Goal: Task Accomplishment & Management: Complete application form

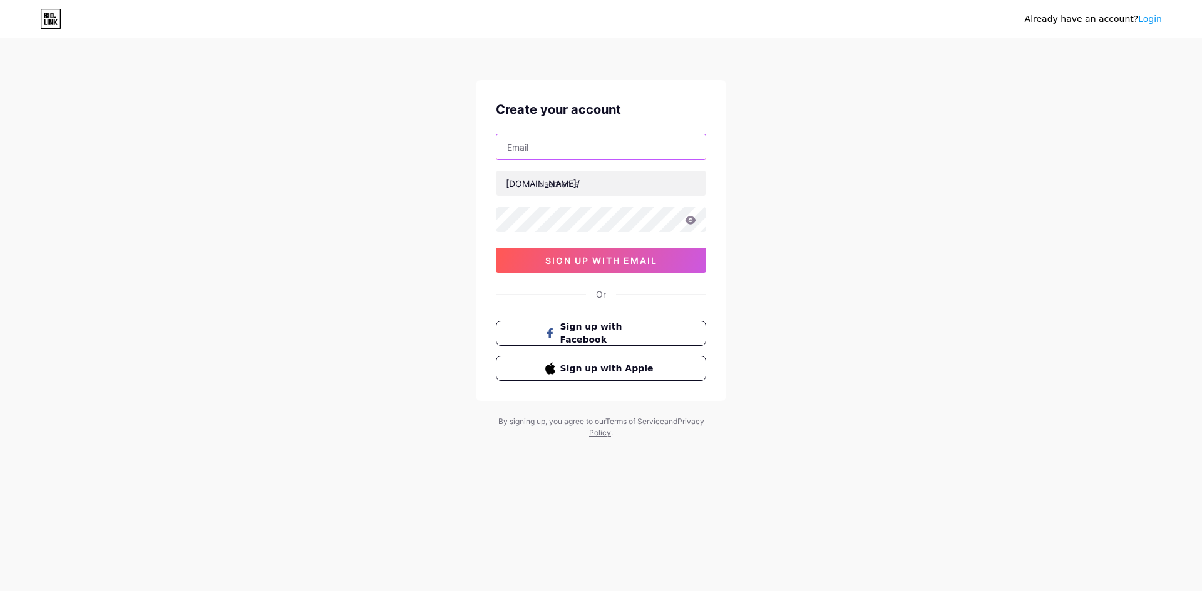
click at [558, 148] on input "text" at bounding box center [600, 147] width 209 height 25
paste input "[EMAIL_ADDRESS][DOMAIN_NAME]"
type input "[EMAIL_ADDRESS][DOMAIN_NAME]"
paste input "hotelkeshavaminn"
type input "hotelkeshavaminn"
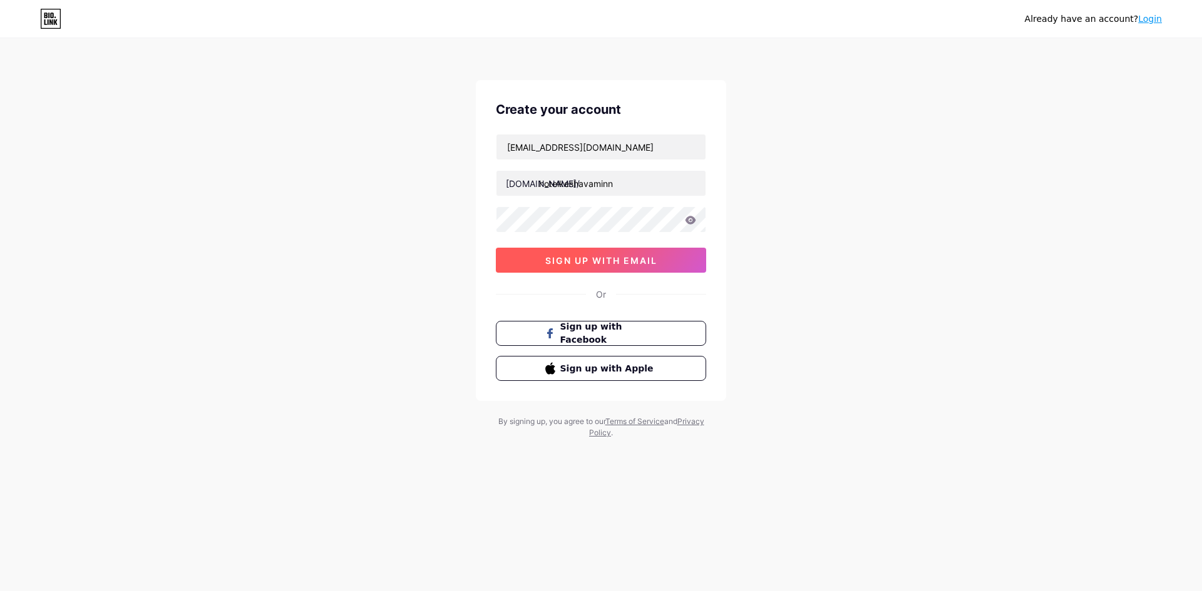
click at [571, 255] on span "sign up with email" at bounding box center [601, 260] width 112 height 11
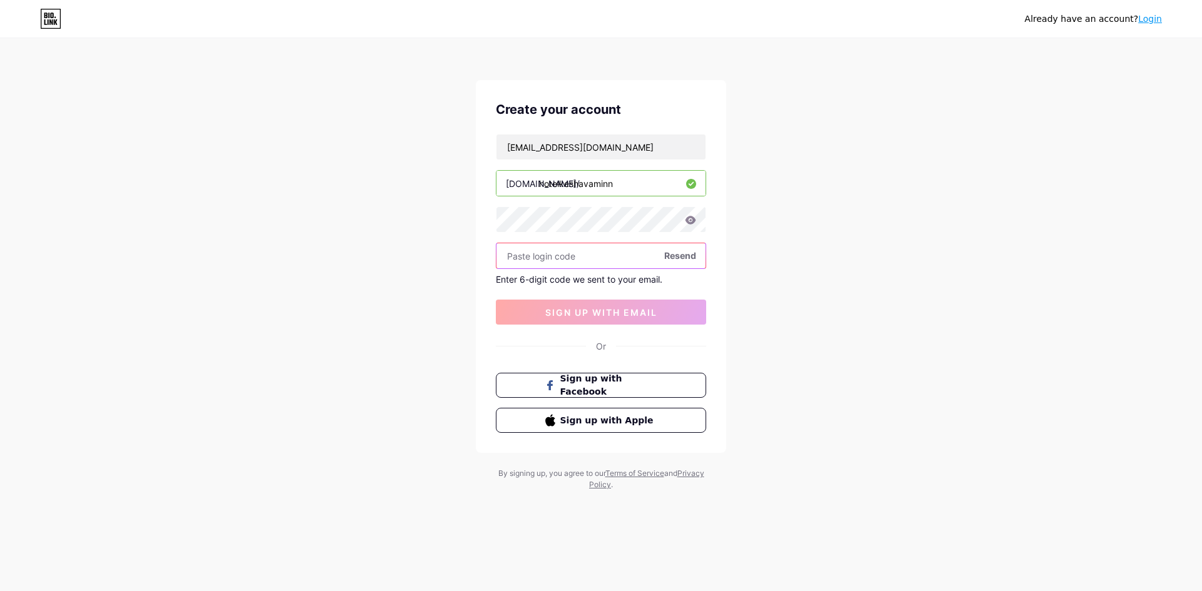
click at [570, 260] on input "text" at bounding box center [600, 255] width 209 height 25
paste input "435922"
type input "435922"
click at [596, 308] on span "sign up with email" at bounding box center [601, 312] width 112 height 11
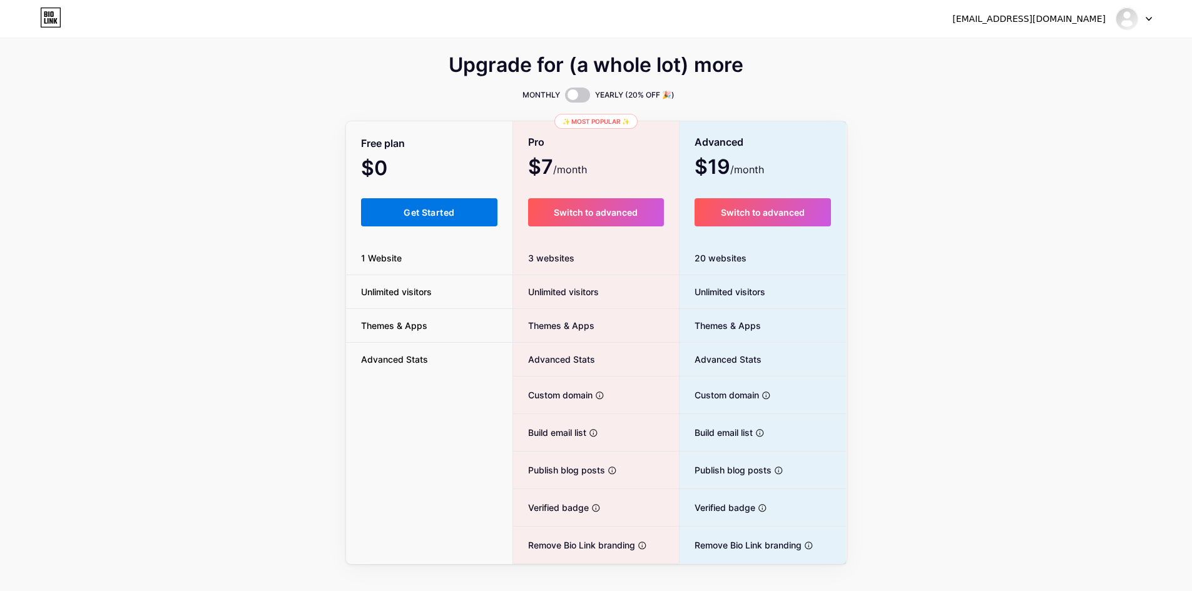
click at [436, 212] on span "Get Started" at bounding box center [429, 212] width 51 height 11
click at [436, 216] on span "Get Started" at bounding box center [429, 212] width 51 height 11
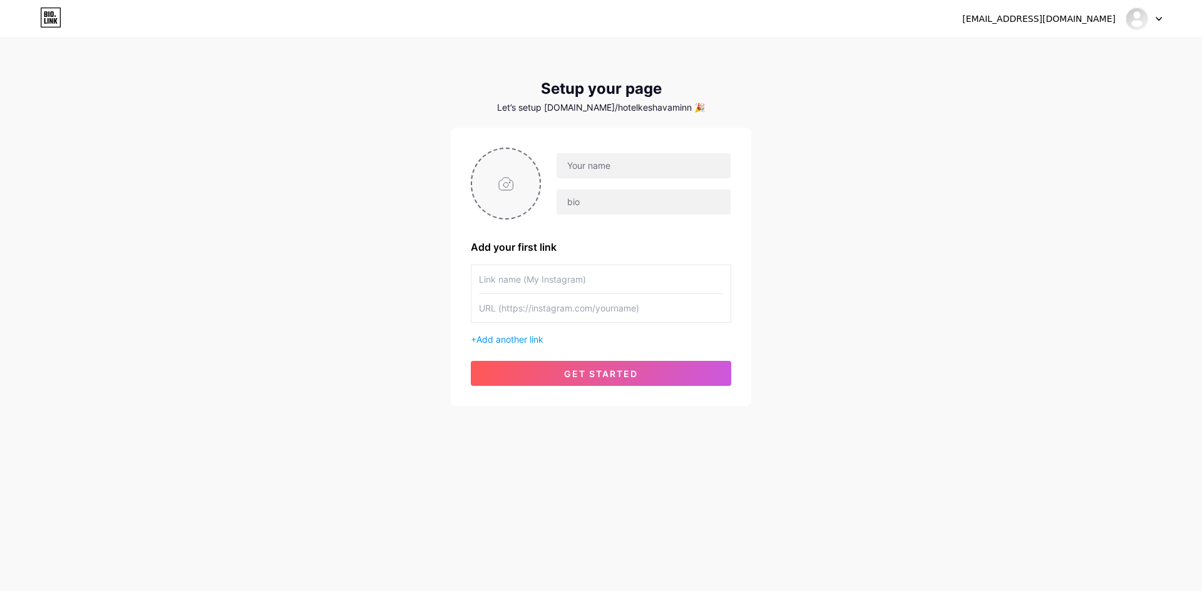
click at [506, 178] on input "file" at bounding box center [506, 183] width 68 height 69
type input "C:\fakepath\Screenshot_5.png"
click at [618, 165] on input "text" at bounding box center [643, 165] width 174 height 25
paste input "[GEOGRAPHIC_DATA]"
type input "[GEOGRAPHIC_DATA]"
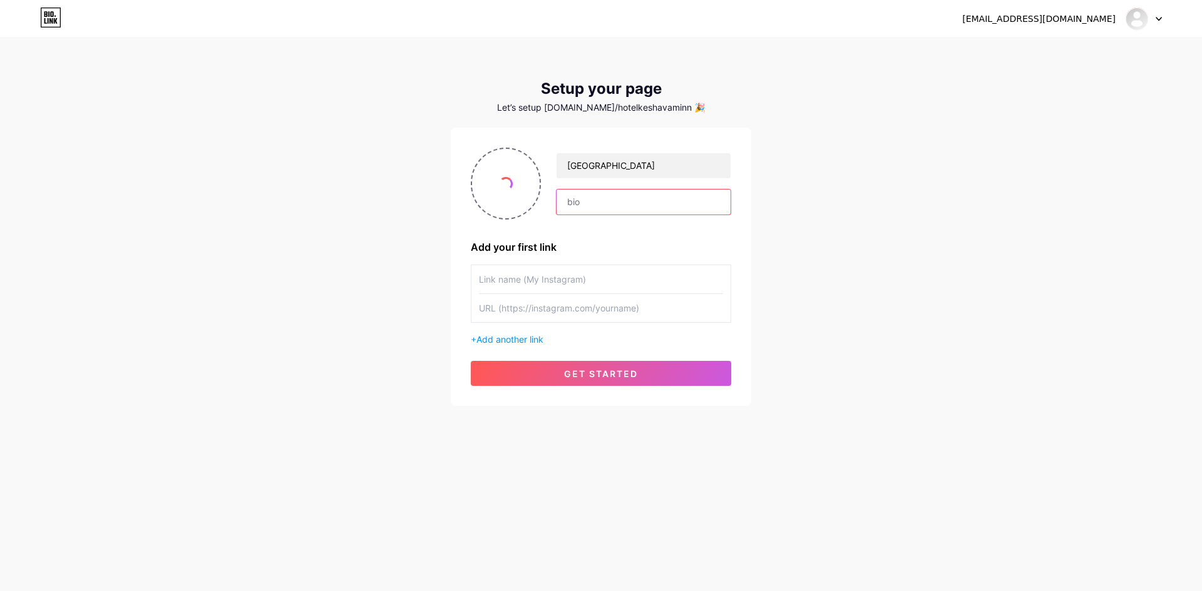
click at [594, 201] on input "text" at bounding box center [643, 202] width 174 height 25
paste input "[GEOGRAPHIC_DATA] is a charming and comfortable hotel located in the heart of […"
type input "[GEOGRAPHIC_DATA] is a charming and comfortable hotel located in the heart of […"
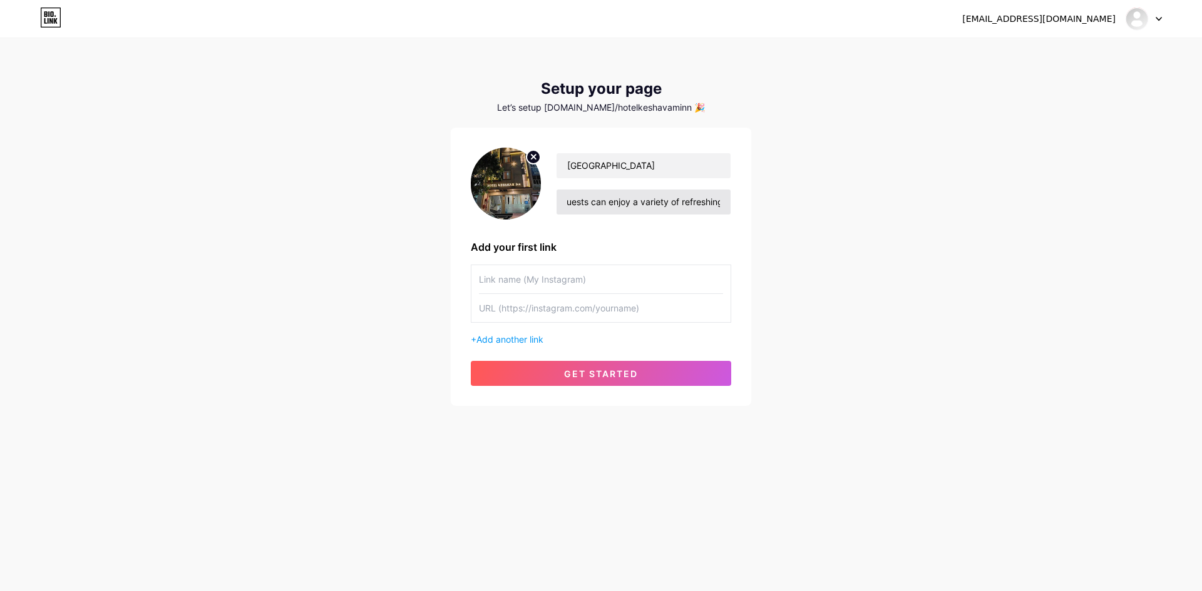
scroll to position [0, 0]
paste input "google my business"
type input "google my business"
paste input "[URL][DOMAIN_NAME]"
type input "[URL][DOMAIN_NAME]"
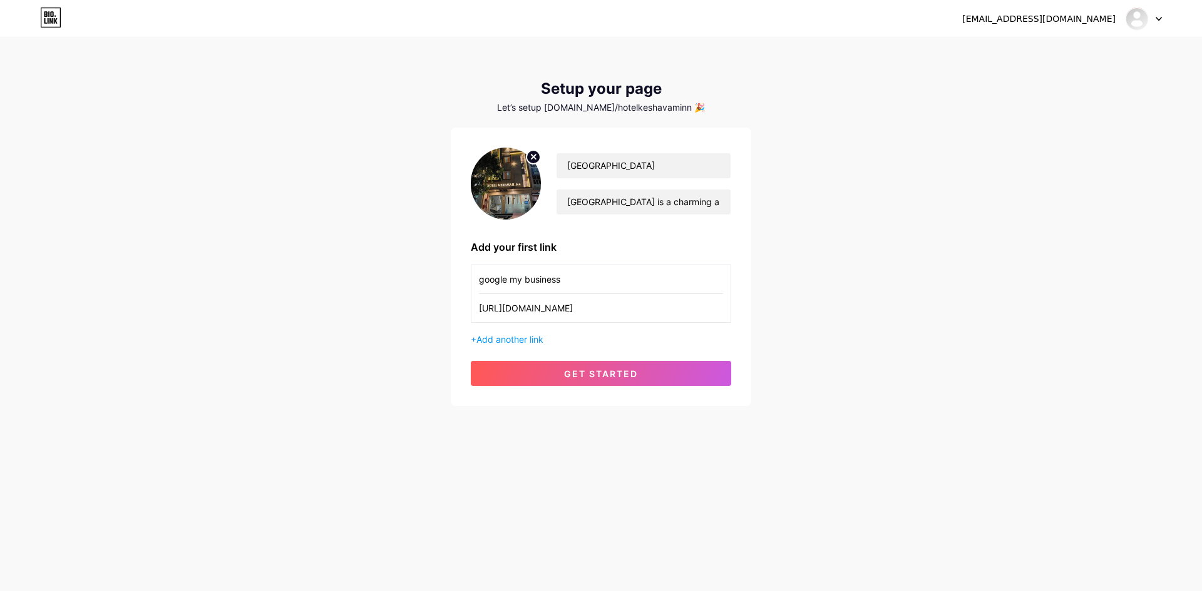
click at [496, 332] on div "google my business [URL][DOMAIN_NAME] + Add another link" at bounding box center [601, 305] width 260 height 81
click at [497, 337] on span "Add another link" at bounding box center [509, 339] width 67 height 11
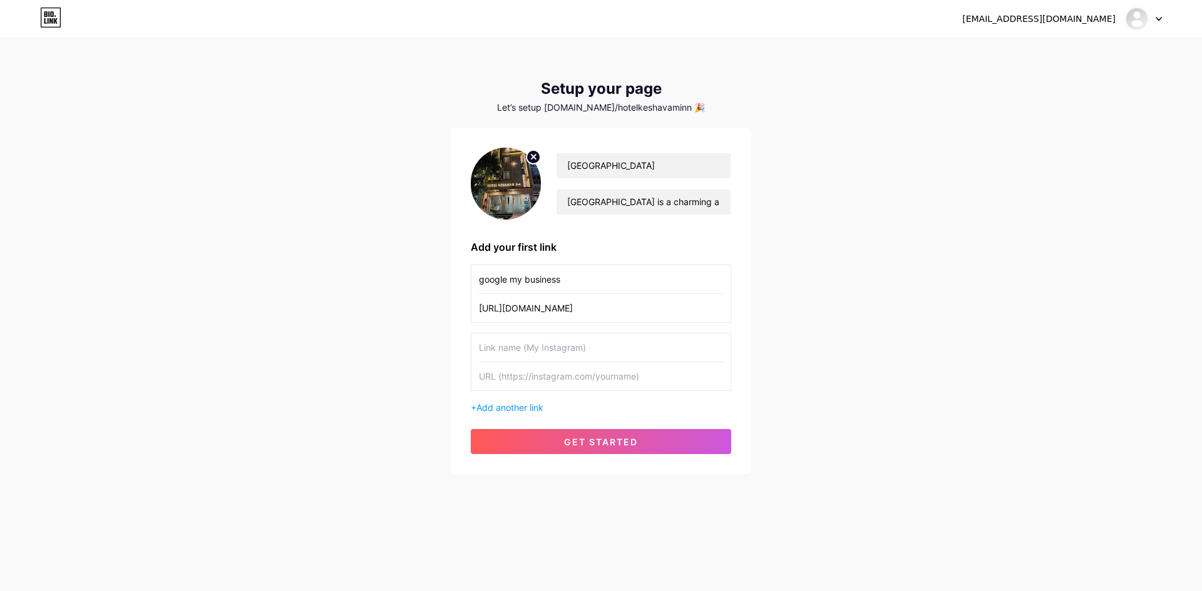
click at [504, 355] on input "text" at bounding box center [601, 348] width 244 height 28
paste input "INSTAGRAM"
type input "INSTAGRAM"
type input "`"
paste input "[URL][DOMAIN_NAME]"
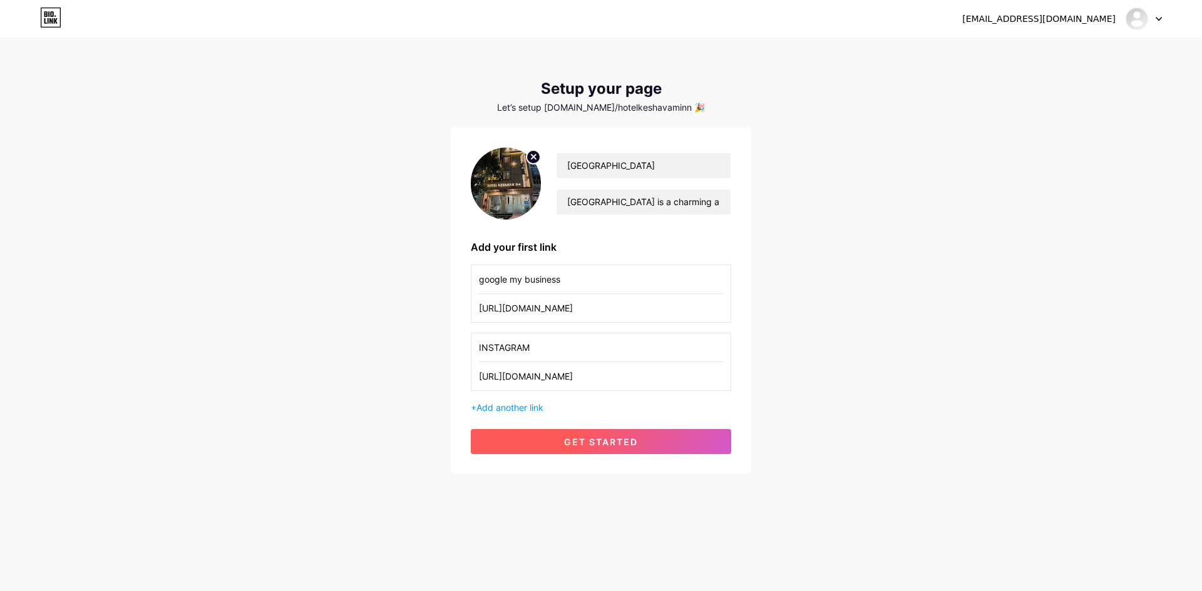
type input "[URL][DOMAIN_NAME]"
click at [596, 437] on span "get started" at bounding box center [601, 442] width 74 height 11
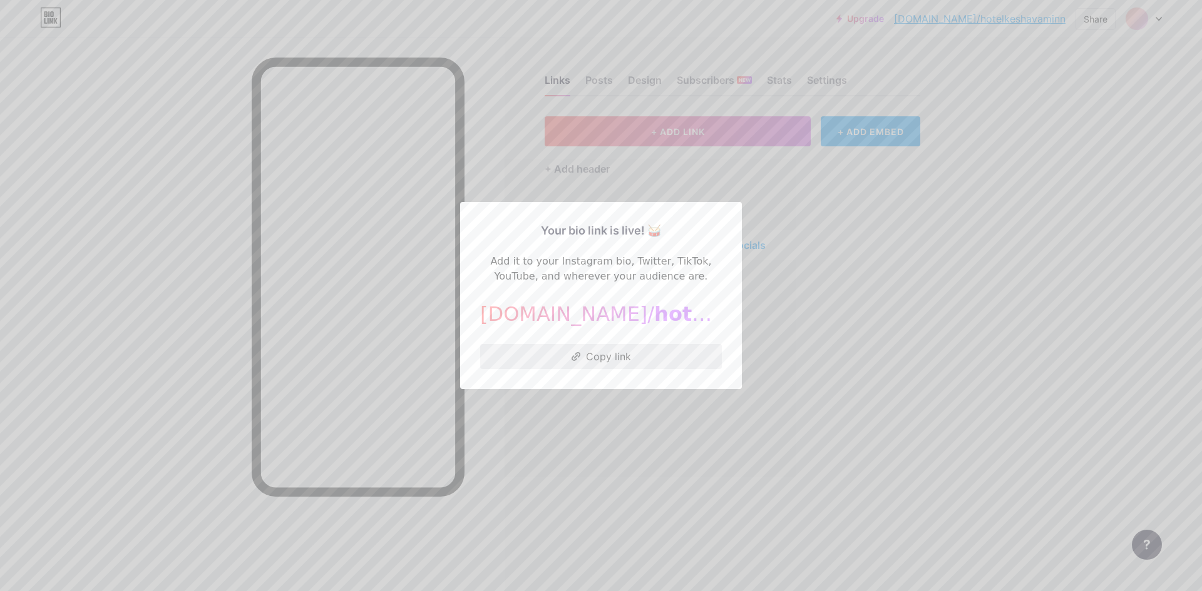
click at [592, 353] on button "Copy link" at bounding box center [601, 356] width 242 height 25
